Goal: Information Seeking & Learning: Learn about a topic

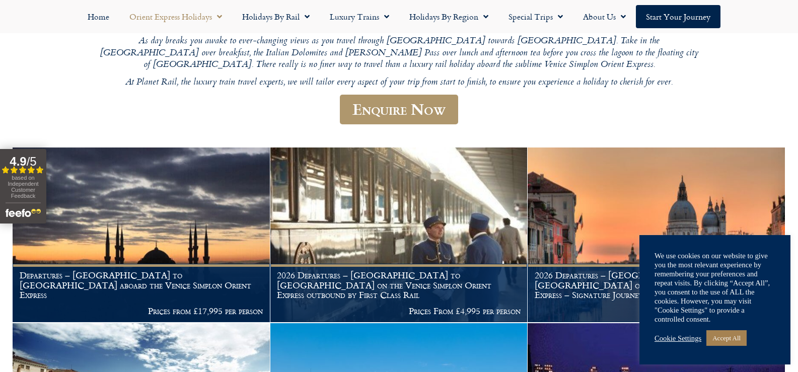
scroll to position [258, 0]
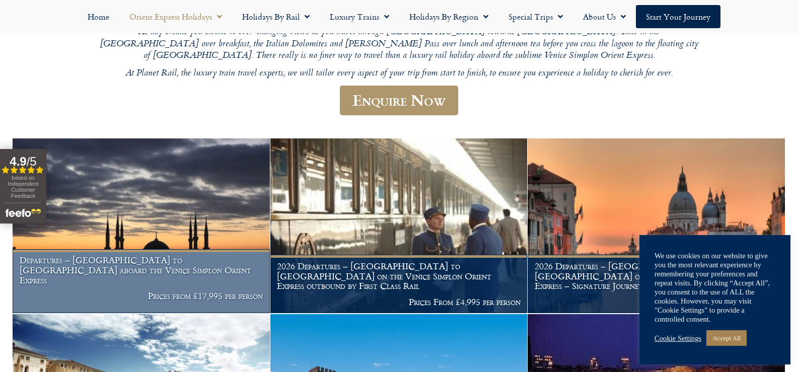
click at [193, 189] on img at bounding box center [141, 225] width 257 height 175
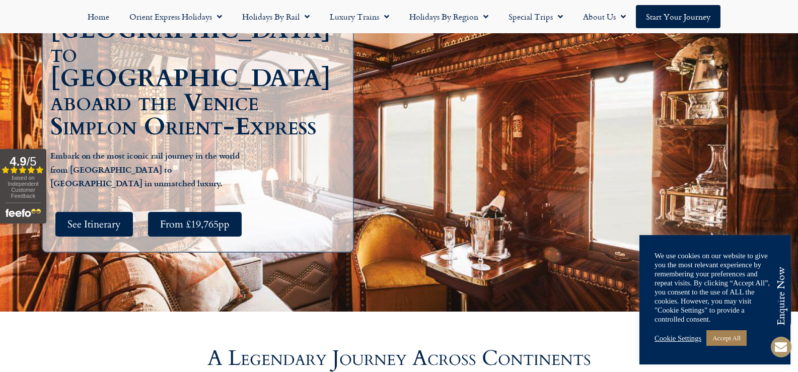
scroll to position [161, 0]
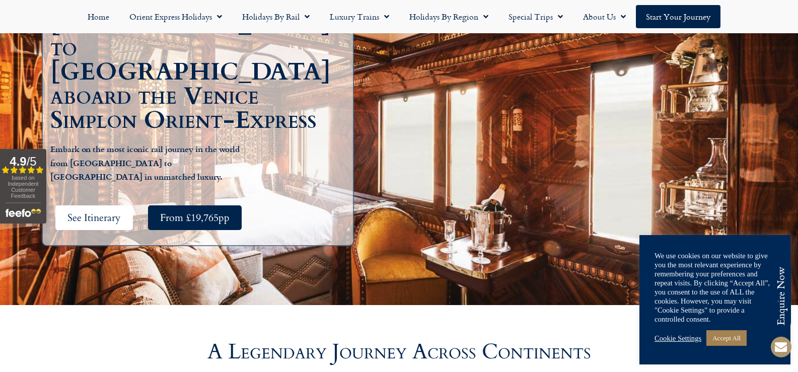
click at [102, 211] on span "See Itinerary" at bounding box center [93, 217] width 53 height 13
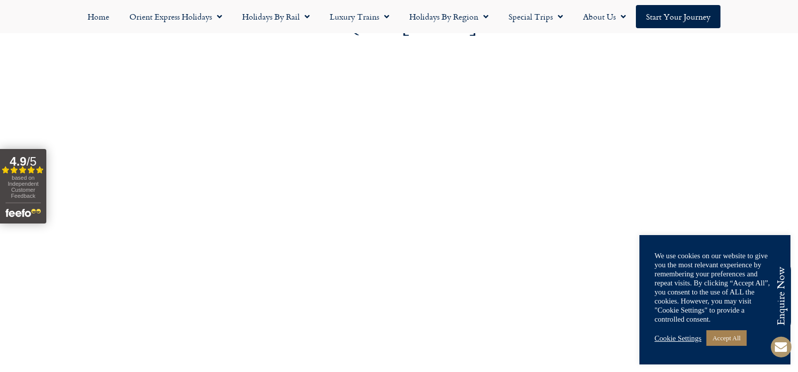
scroll to position [3600, 0]
click at [101, 250] on div at bounding box center [399, 240] width 798 height 376
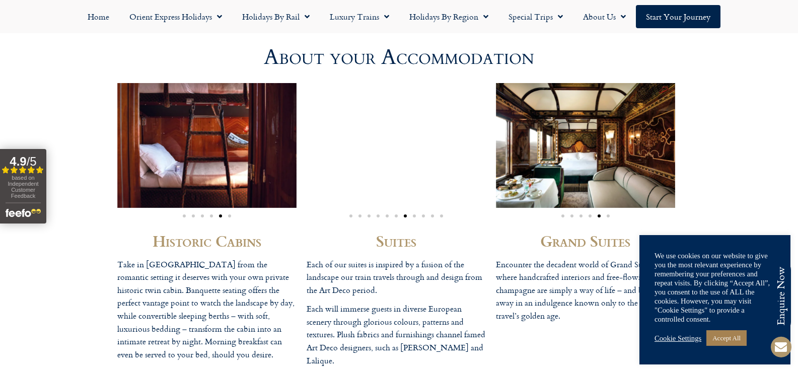
scroll to position [2579, 0]
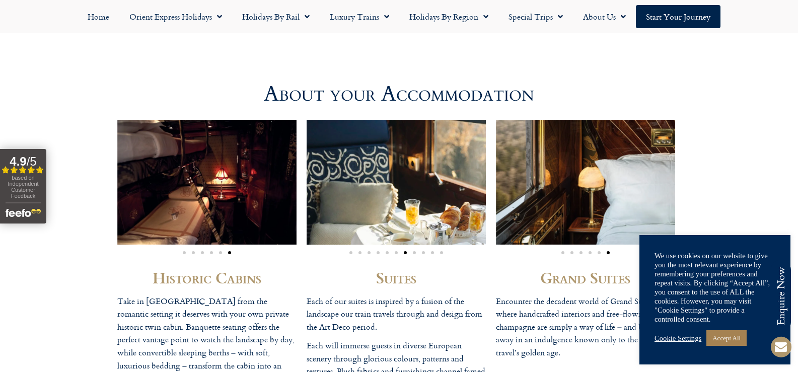
click at [414, 253] on span "Go to slide 8" at bounding box center [414, 252] width 3 height 3
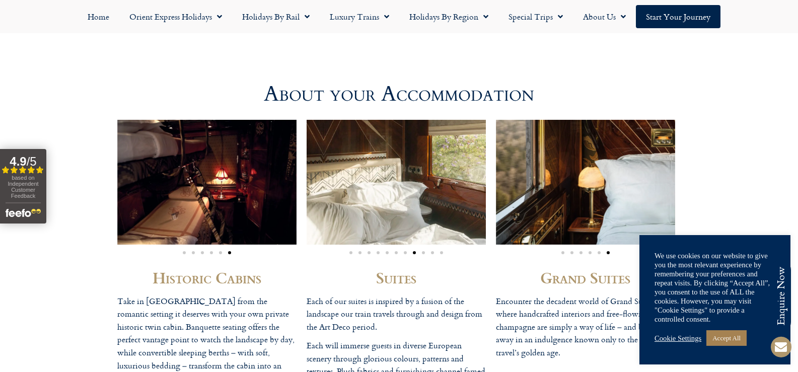
click at [414, 253] on span "Go to slide 8" at bounding box center [414, 252] width 3 height 3
click at [422, 253] on span "Go to slide 9" at bounding box center [423, 252] width 3 height 3
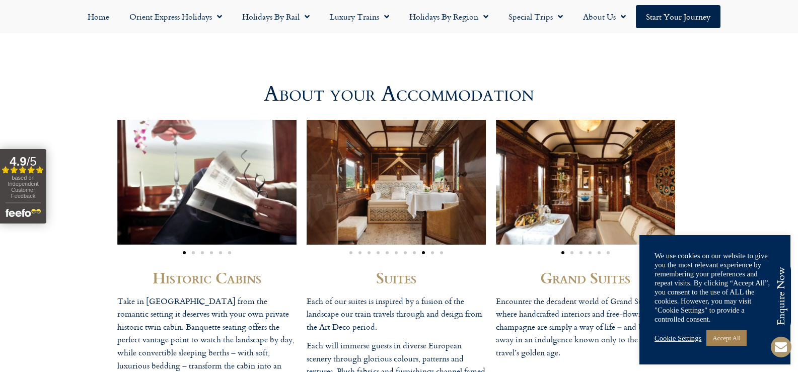
click at [193, 251] on span "Go to slide 2" at bounding box center [193, 252] width 3 height 3
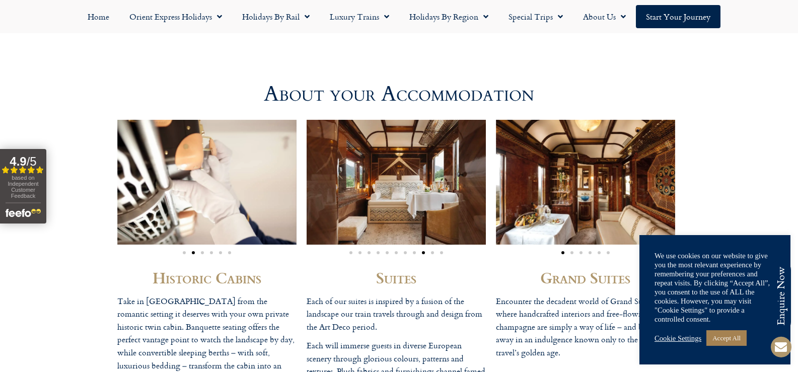
click at [183, 253] on span "Go to slide 1" at bounding box center [184, 252] width 3 height 3
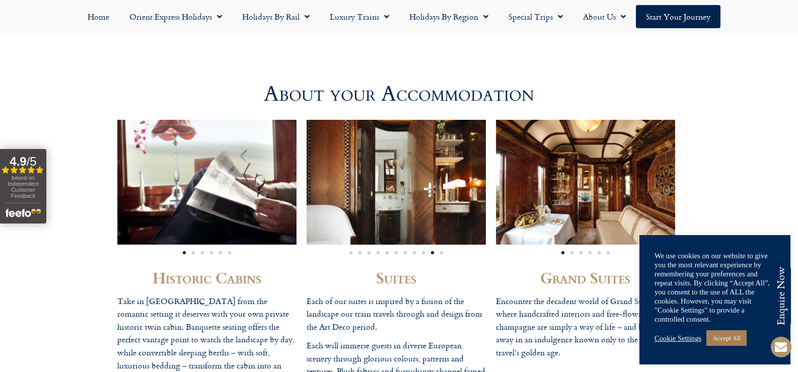
click at [202, 254] on span "Go to slide 3" at bounding box center [202, 252] width 3 height 3
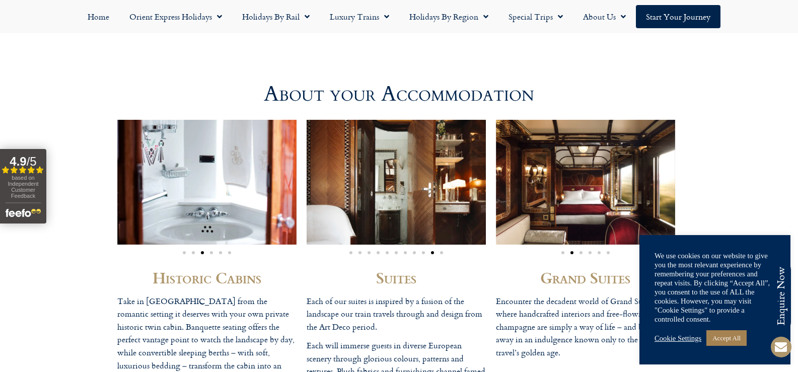
click at [211, 254] on span "Go to slide 4" at bounding box center [211, 252] width 3 height 3
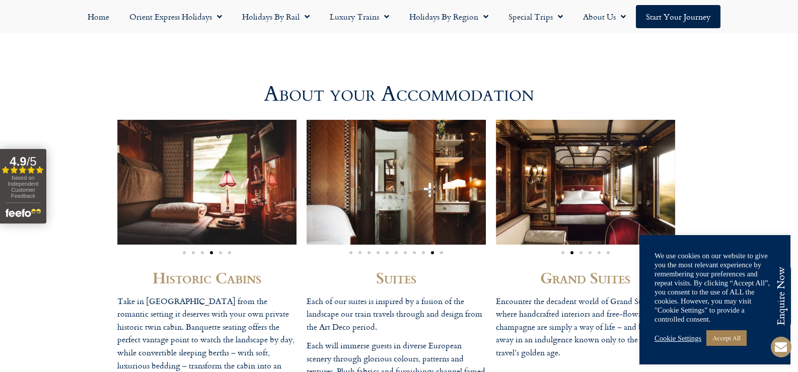
click at [220, 253] on span "Go to slide 5" at bounding box center [220, 252] width 3 height 3
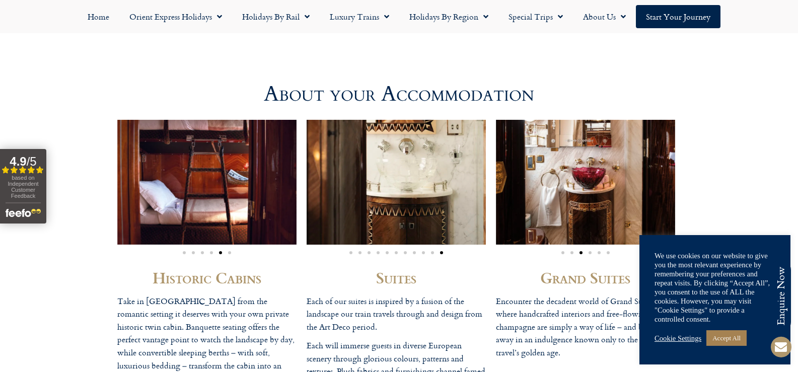
click at [230, 253] on span "Go to slide 6" at bounding box center [229, 252] width 3 height 3
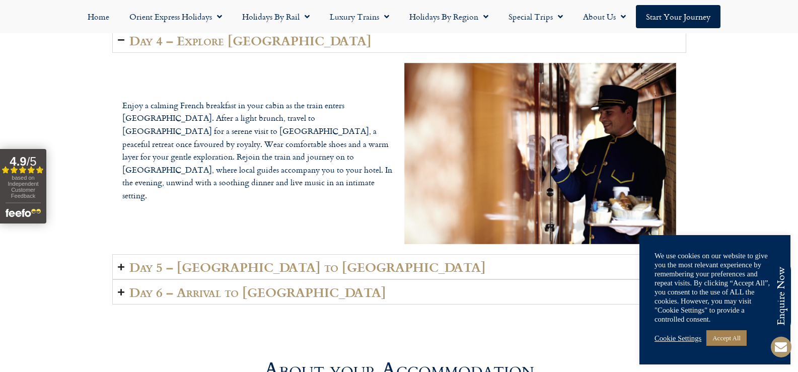
scroll to position [2291, 0]
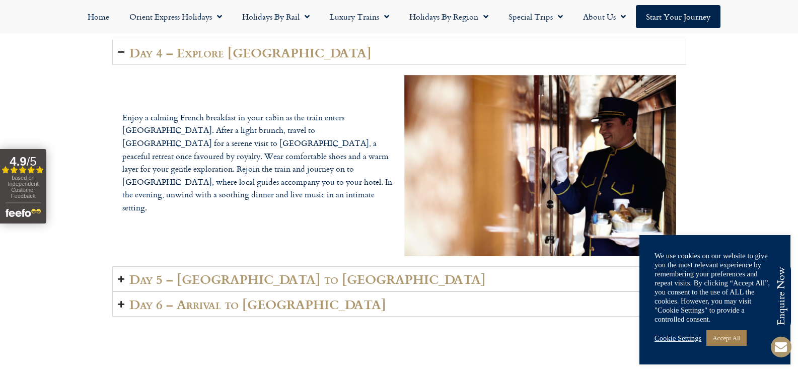
drag, startPoint x: 794, startPoint y: 215, endPoint x: 792, endPoint y: 207, distance: 8.8
click at [792, 207] on div "Day 4 – Explore [GEOGRAPHIC_DATA] Enjoy a calming French breakfast in your cabi…" at bounding box center [399, 201] width 798 height 333
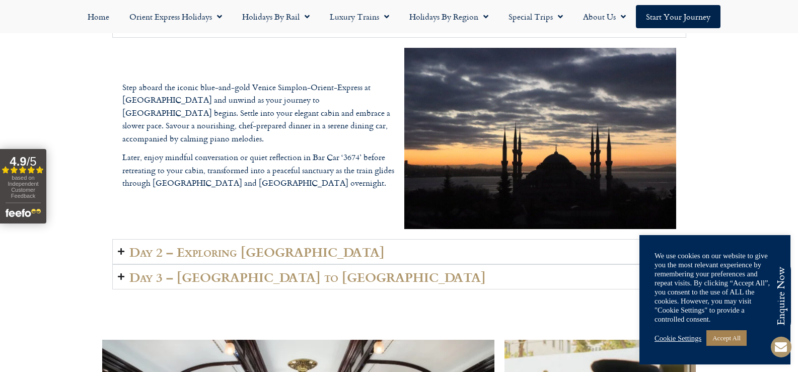
scroll to position [1475, 0]
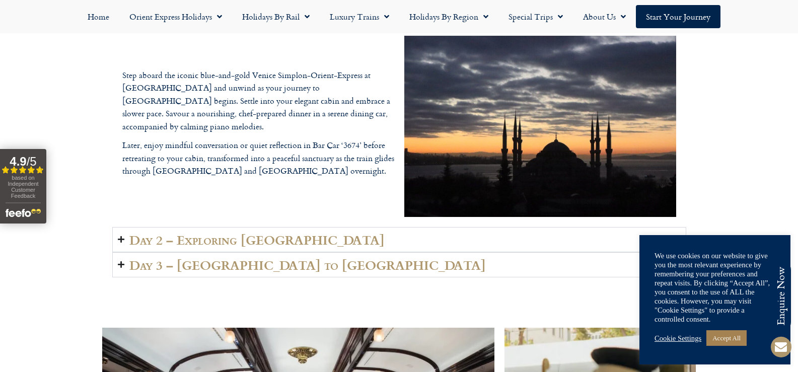
click at [210, 240] on h2 "Day 2 – Exploring [GEOGRAPHIC_DATA]" at bounding box center [256, 239] width 255 height 14
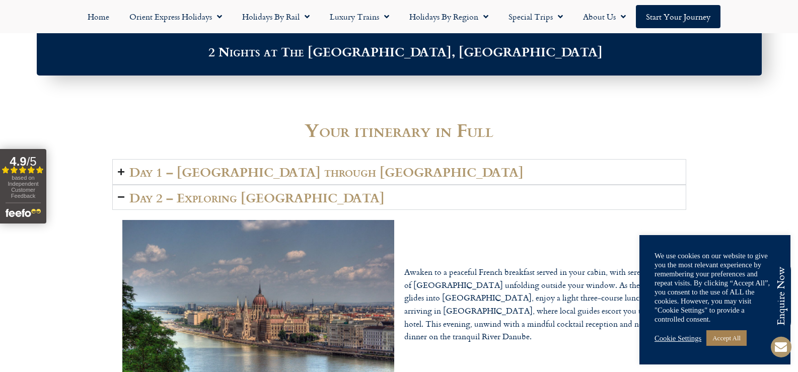
scroll to position [1310, 0]
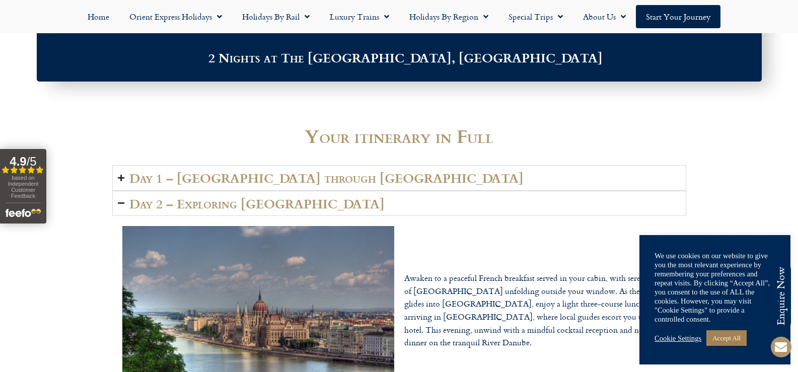
click at [279, 178] on h2 "Day 1 – [GEOGRAPHIC_DATA] through [GEOGRAPHIC_DATA]" at bounding box center [326, 178] width 394 height 14
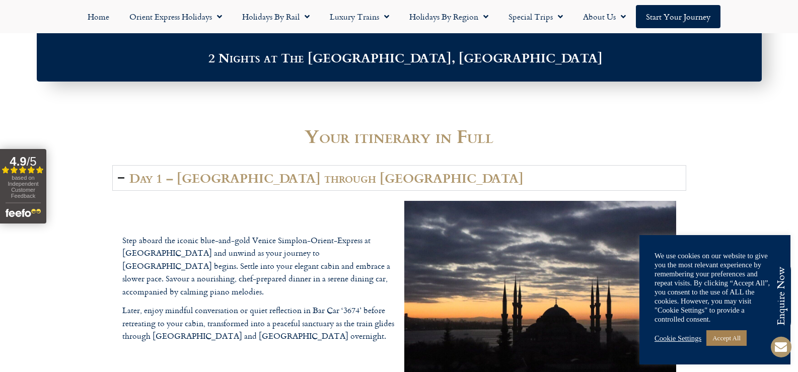
click at [758, 99] on div at bounding box center [399, 104] width 798 height 35
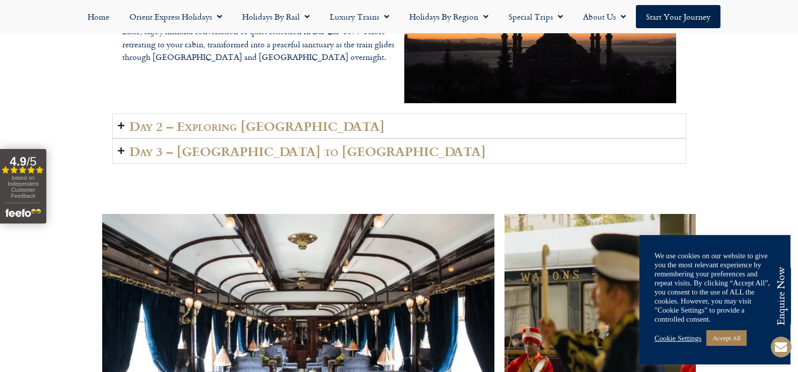
scroll to position [1632, 0]
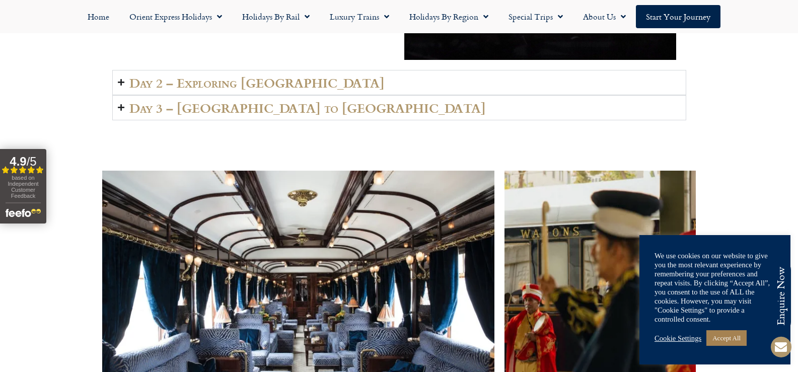
click at [245, 83] on h2 "Day 2 – Exploring [GEOGRAPHIC_DATA]" at bounding box center [256, 82] width 255 height 14
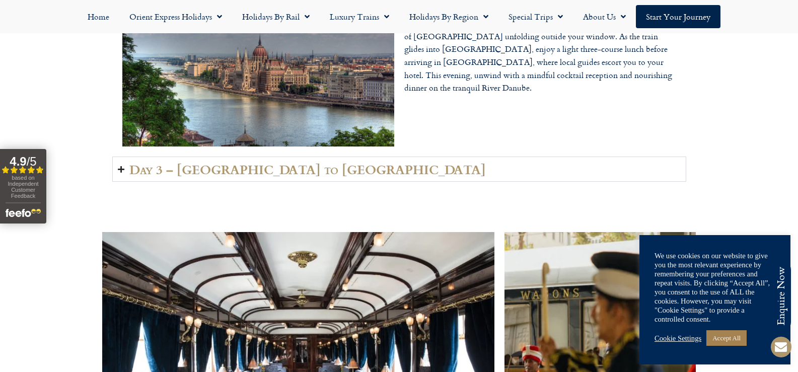
scroll to position [1576, 0]
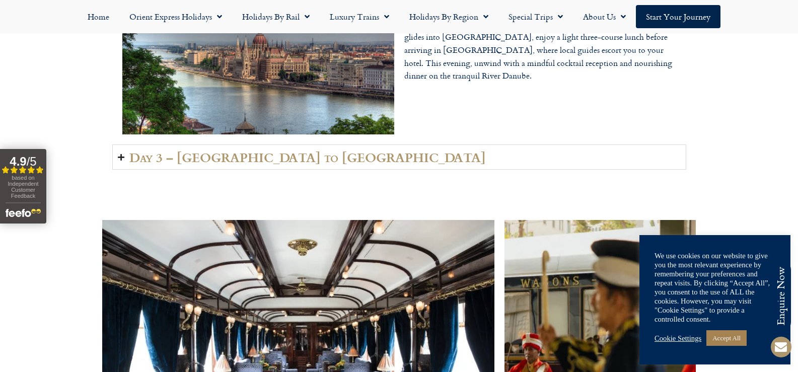
click at [255, 160] on h2 "Day 3 – [GEOGRAPHIC_DATA] to [GEOGRAPHIC_DATA]" at bounding box center [307, 157] width 356 height 14
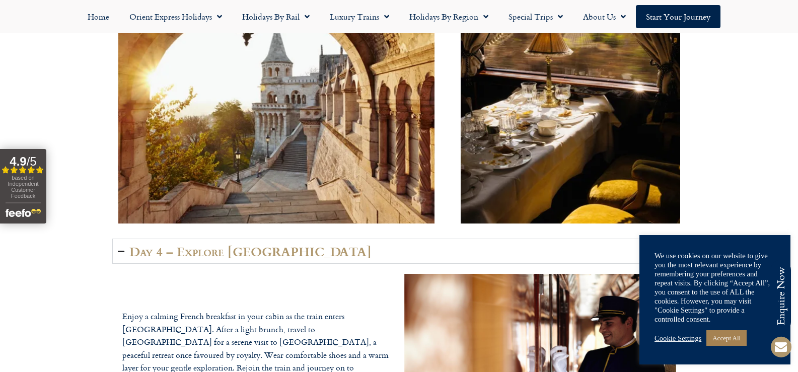
scroll to position [2098, 0]
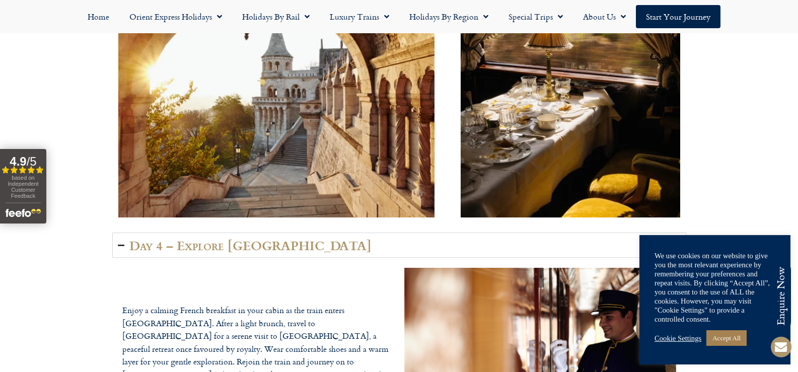
click at [257, 249] on h2 "Day 4 – Explore [GEOGRAPHIC_DATA]" at bounding box center [250, 245] width 242 height 14
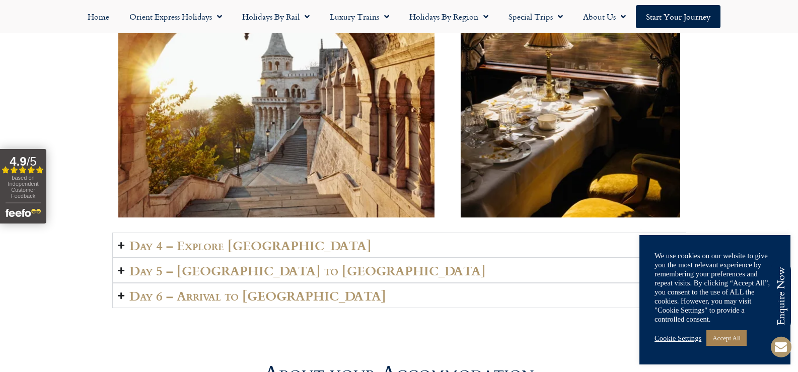
click at [262, 247] on h2 "Day 4 – Explore [GEOGRAPHIC_DATA]" at bounding box center [250, 245] width 242 height 14
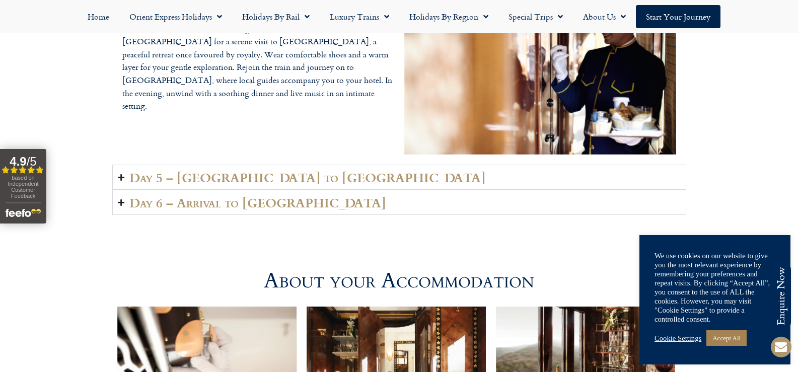
scroll to position [2405, 0]
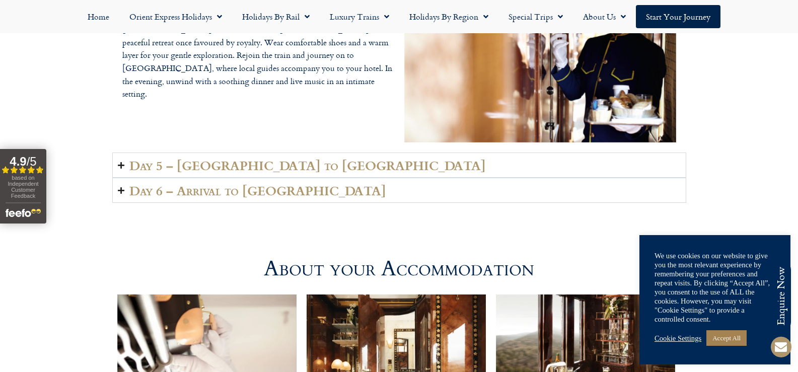
click at [259, 168] on h2 "Day 5 – [GEOGRAPHIC_DATA] to [GEOGRAPHIC_DATA]" at bounding box center [307, 165] width 356 height 14
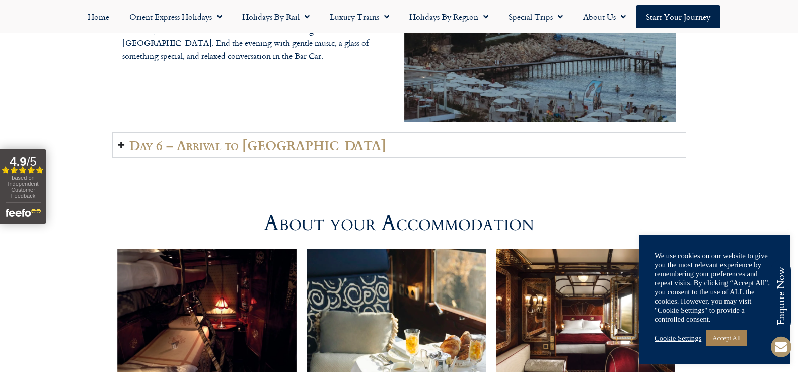
scroll to position [2485, 0]
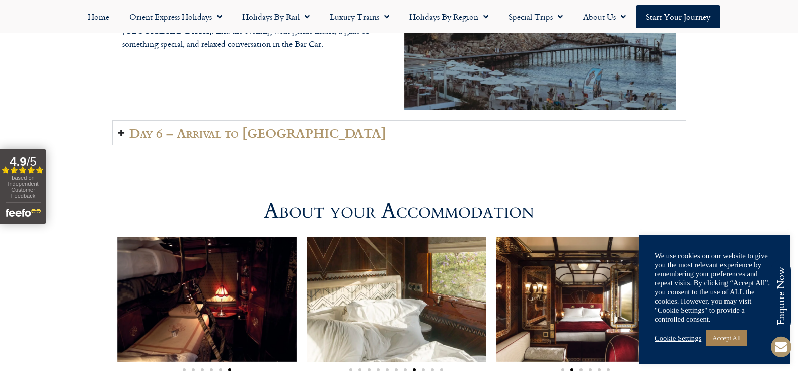
click at [209, 128] on h2 "Day 6 – Arrival to [GEOGRAPHIC_DATA]" at bounding box center [257, 133] width 257 height 14
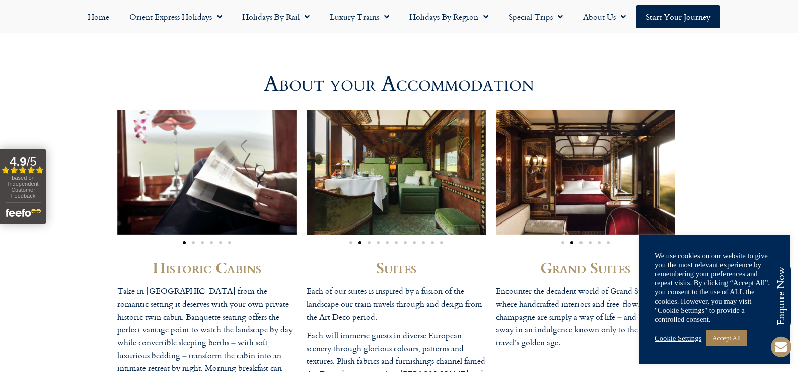
scroll to position [2583, 0]
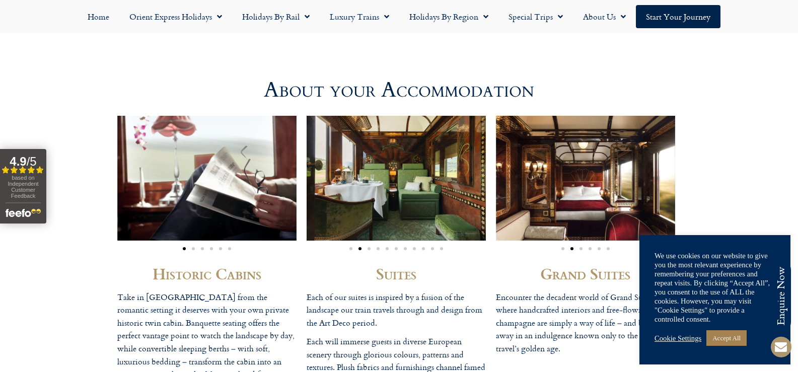
click at [369, 249] on span "Go to slide 3" at bounding box center [368, 248] width 3 height 3
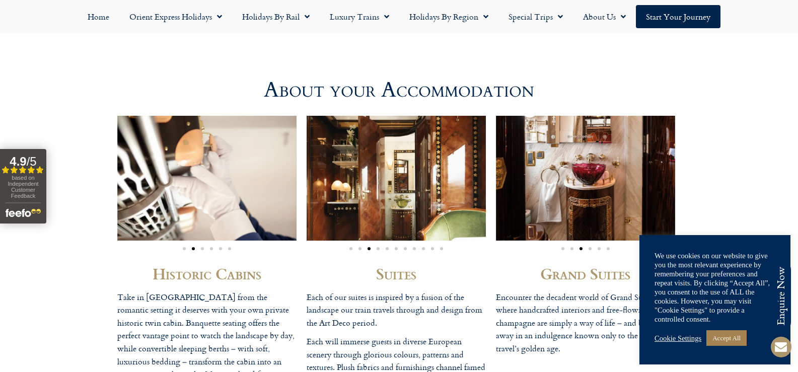
click at [378, 249] on span "Go to slide 4" at bounding box center [377, 248] width 3 height 3
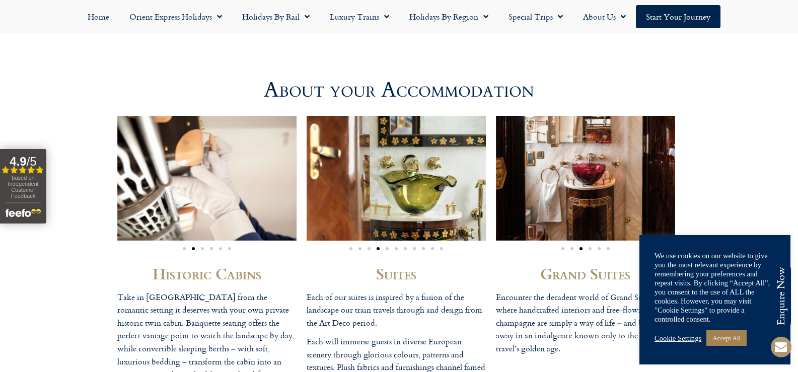
click at [385, 249] on span "Go to slide 5" at bounding box center [386, 248] width 3 height 3
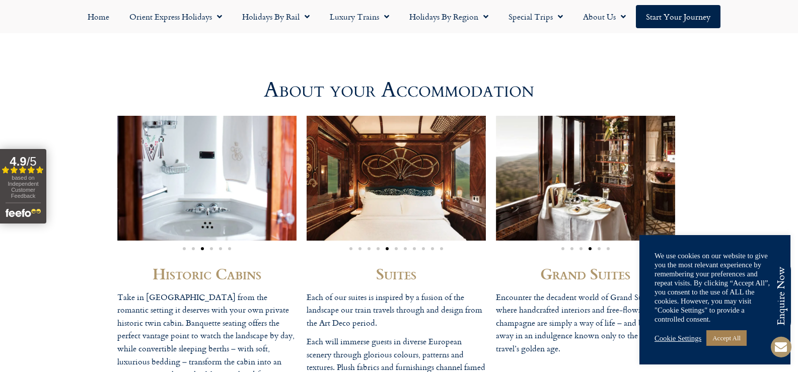
click at [395, 249] on span "Go to slide 6" at bounding box center [396, 248] width 3 height 3
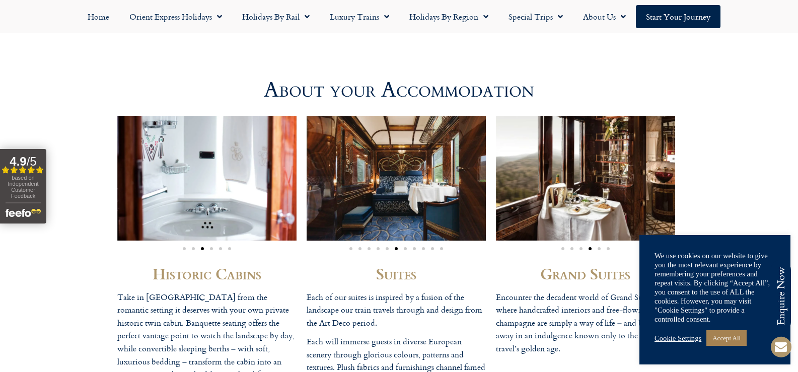
click at [404, 250] on span "Go to slide 7" at bounding box center [405, 248] width 3 height 3
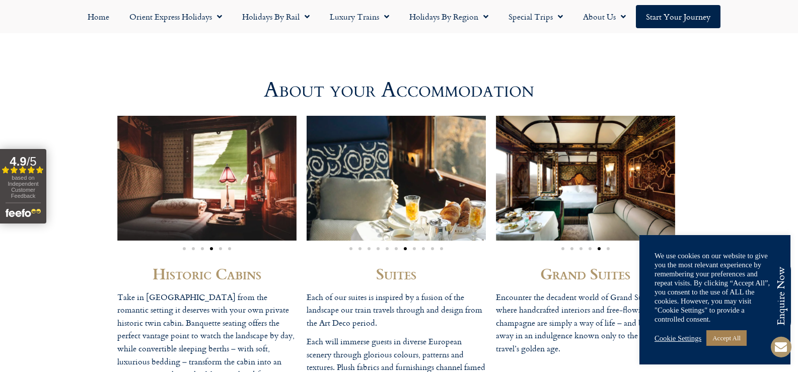
click at [413, 250] on span "Go to slide 8" at bounding box center [414, 248] width 3 height 3
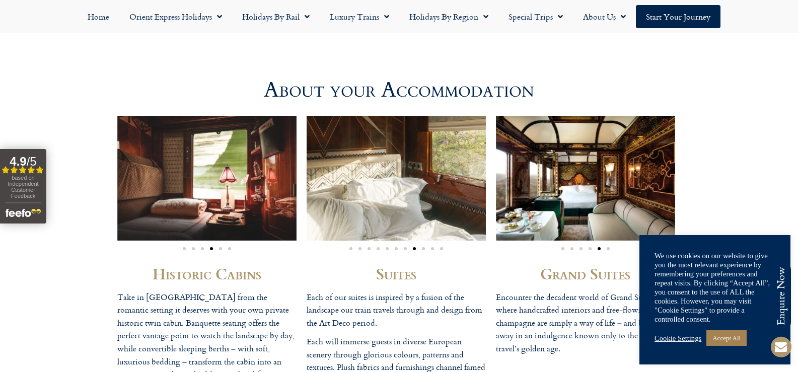
click at [422, 249] on span "Go to slide 9" at bounding box center [423, 248] width 3 height 3
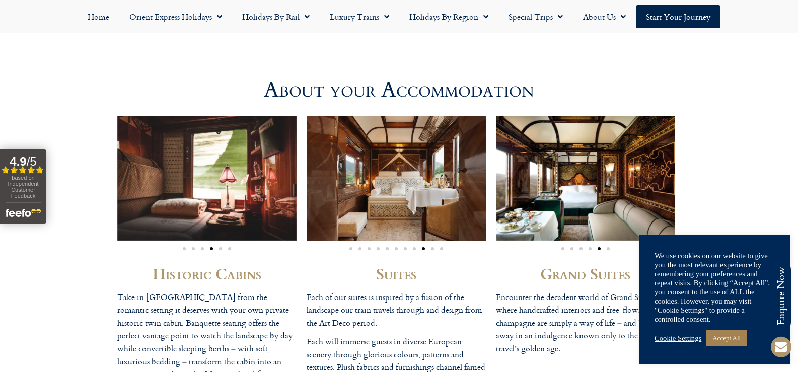
click at [431, 249] on span "Go to slide 10" at bounding box center [432, 248] width 3 height 3
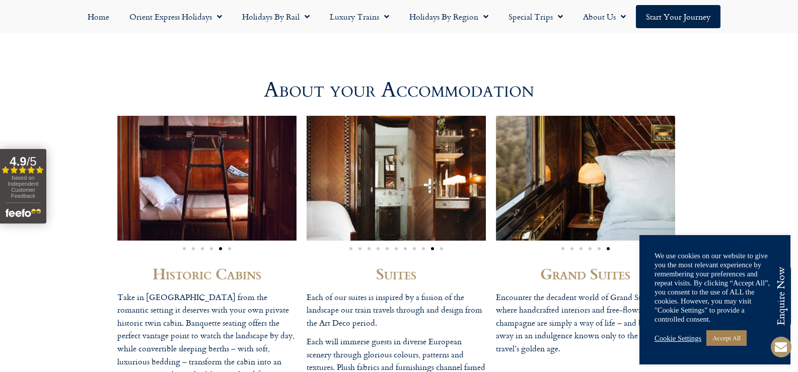
click at [440, 248] on span "Go to slide 11" at bounding box center [441, 248] width 3 height 3
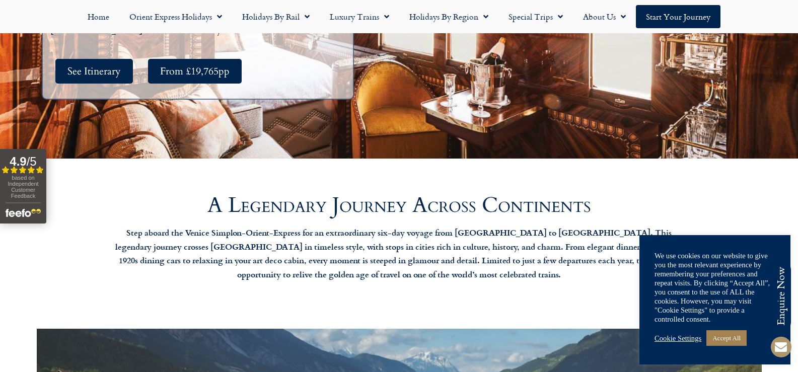
scroll to position [0, 0]
